Goal: Task Accomplishment & Management: Manage account settings

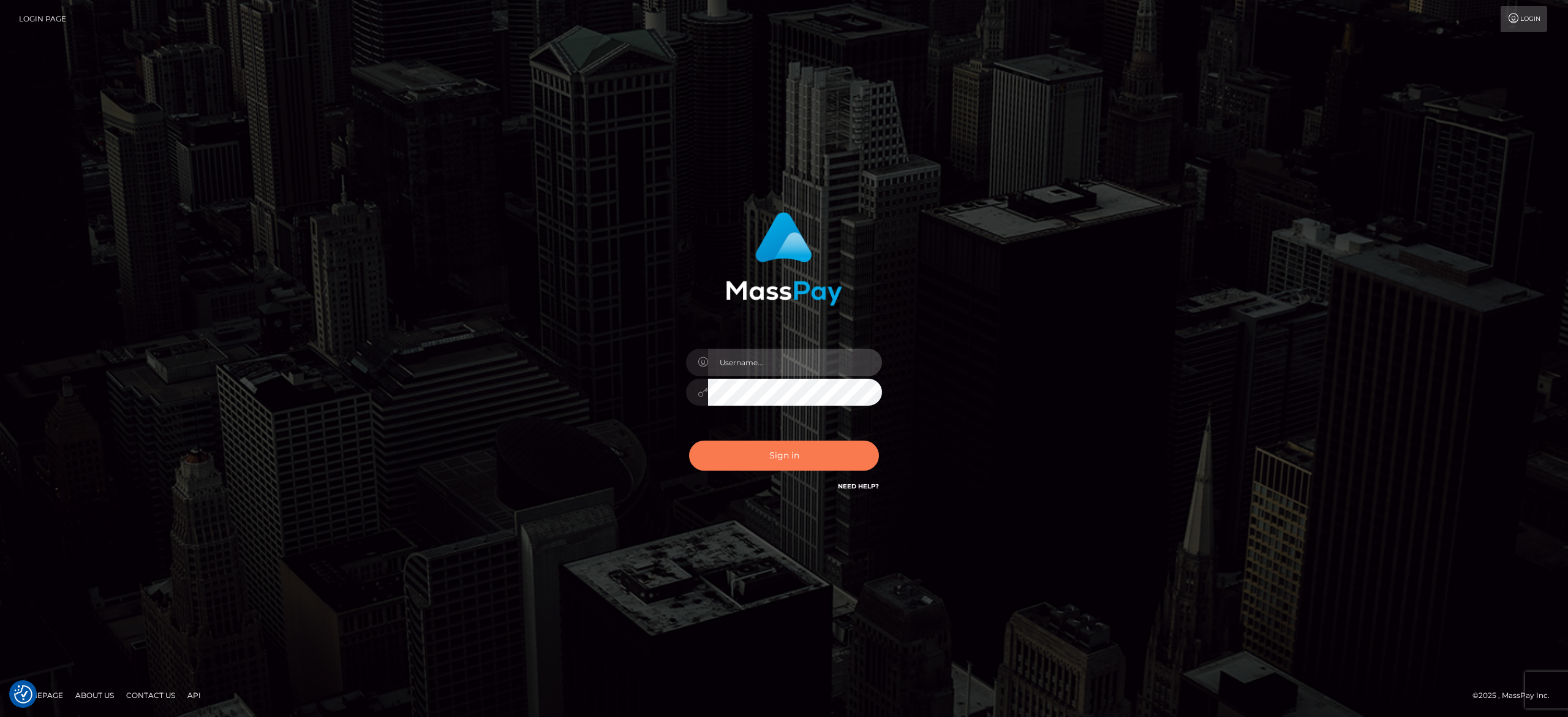
type input "[PERSON_NAME].[PERSON_NAME]"
click at [741, 451] on button "Sign in" at bounding box center [784, 456] width 190 height 30
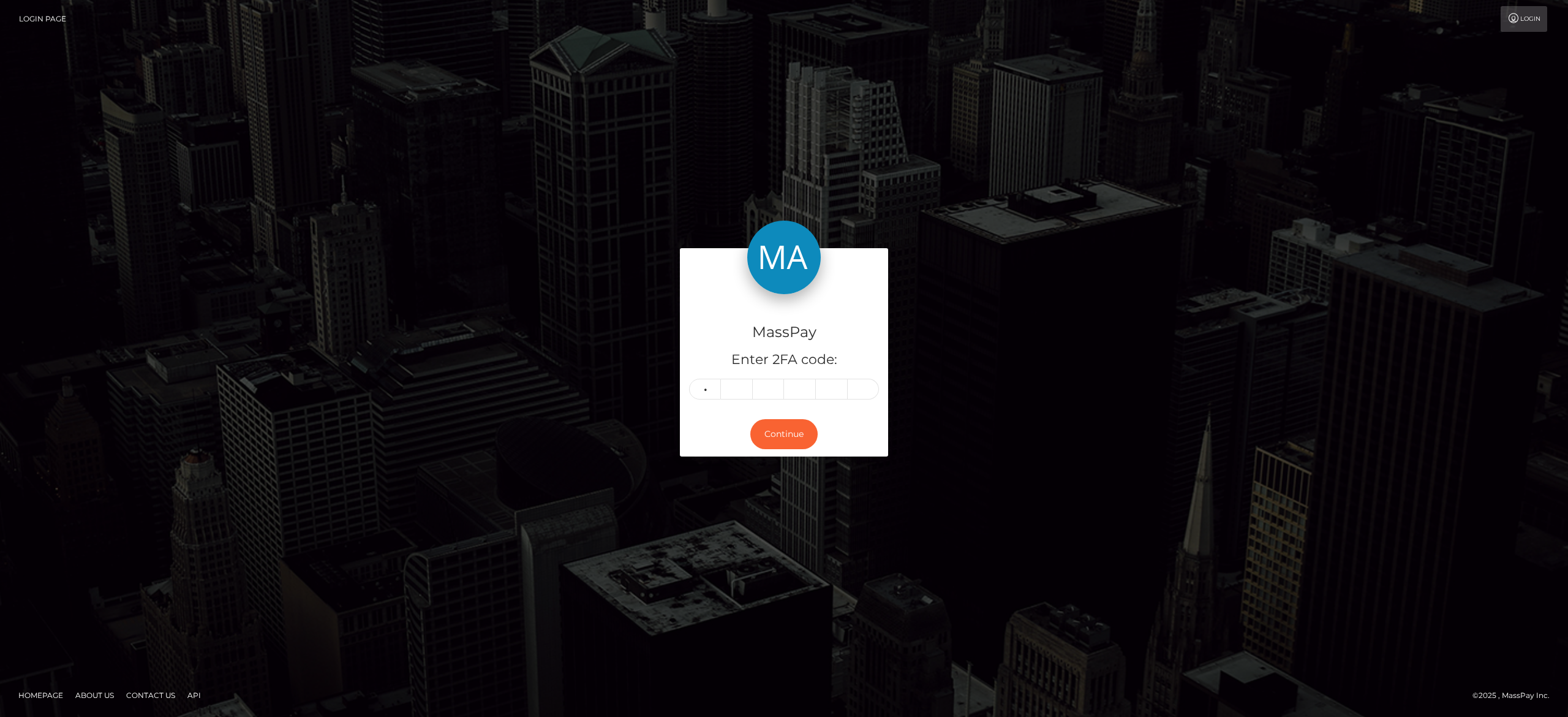
type input "3"
type input "9"
type input "7"
type input "2"
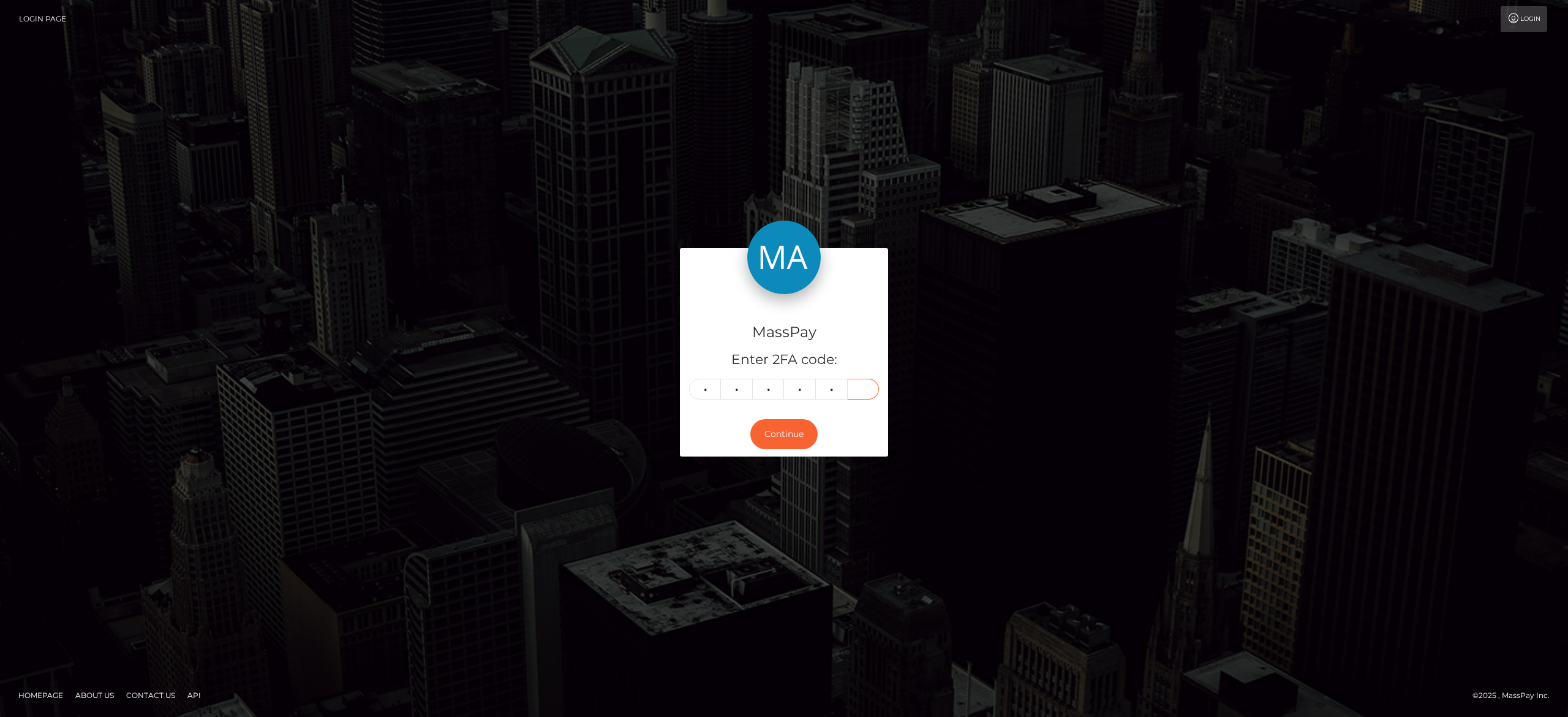
type input "1"
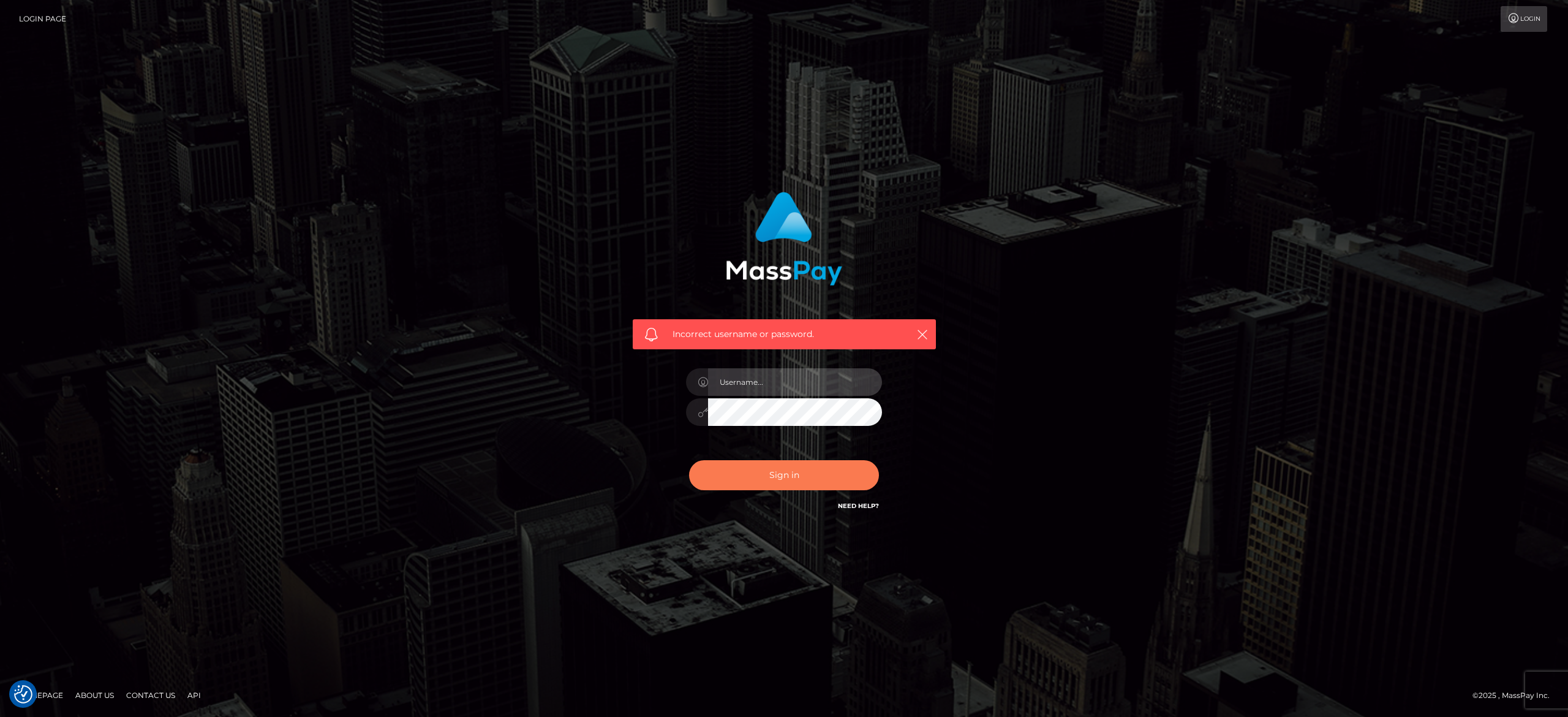
type input "[PERSON_NAME].[PERSON_NAME]"
click at [804, 475] on button "Sign in" at bounding box center [784, 475] width 190 height 30
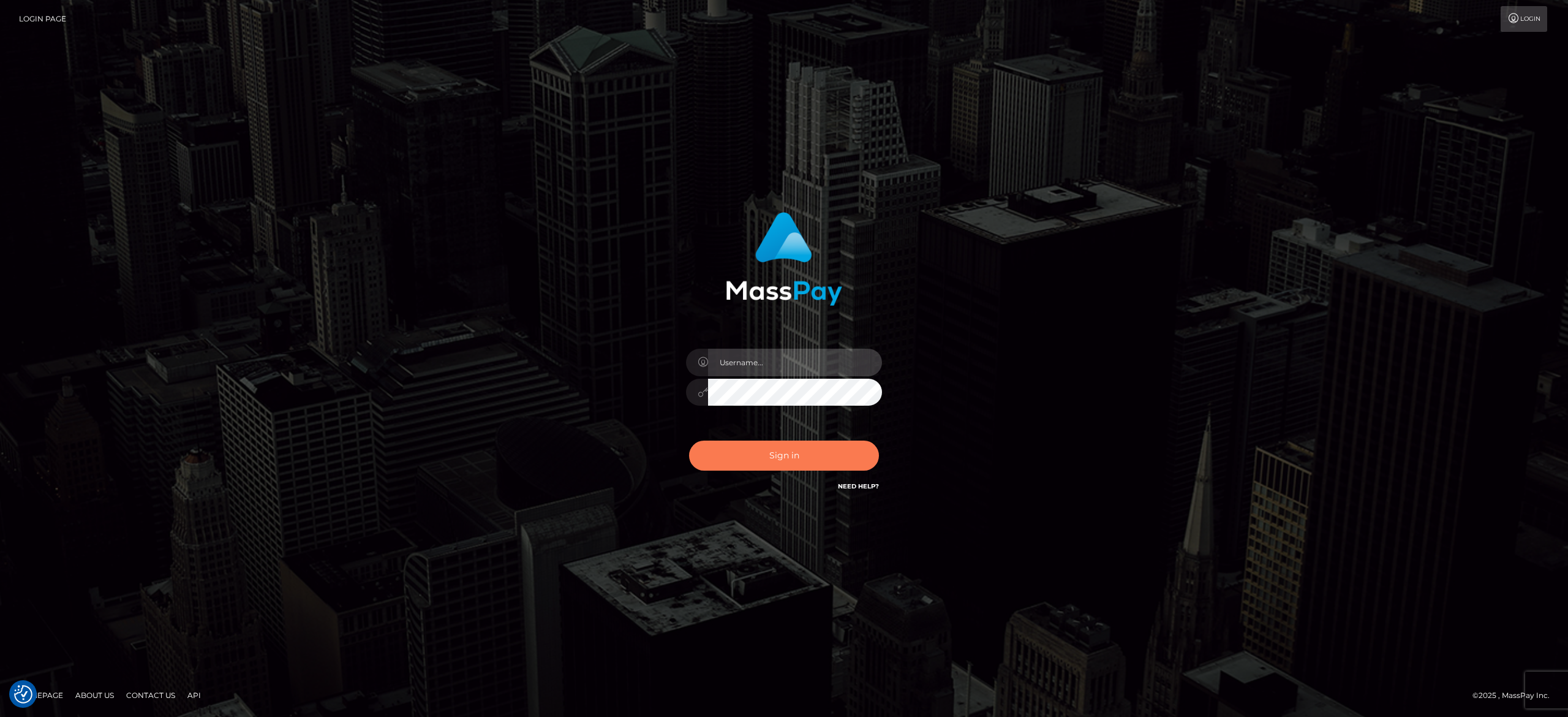
type input "alexandra.barbu"
click at [776, 455] on button "Sign in" at bounding box center [784, 456] width 190 height 30
type input "[PERSON_NAME].[PERSON_NAME]"
click at [807, 448] on button "Sign in" at bounding box center [784, 456] width 190 height 30
